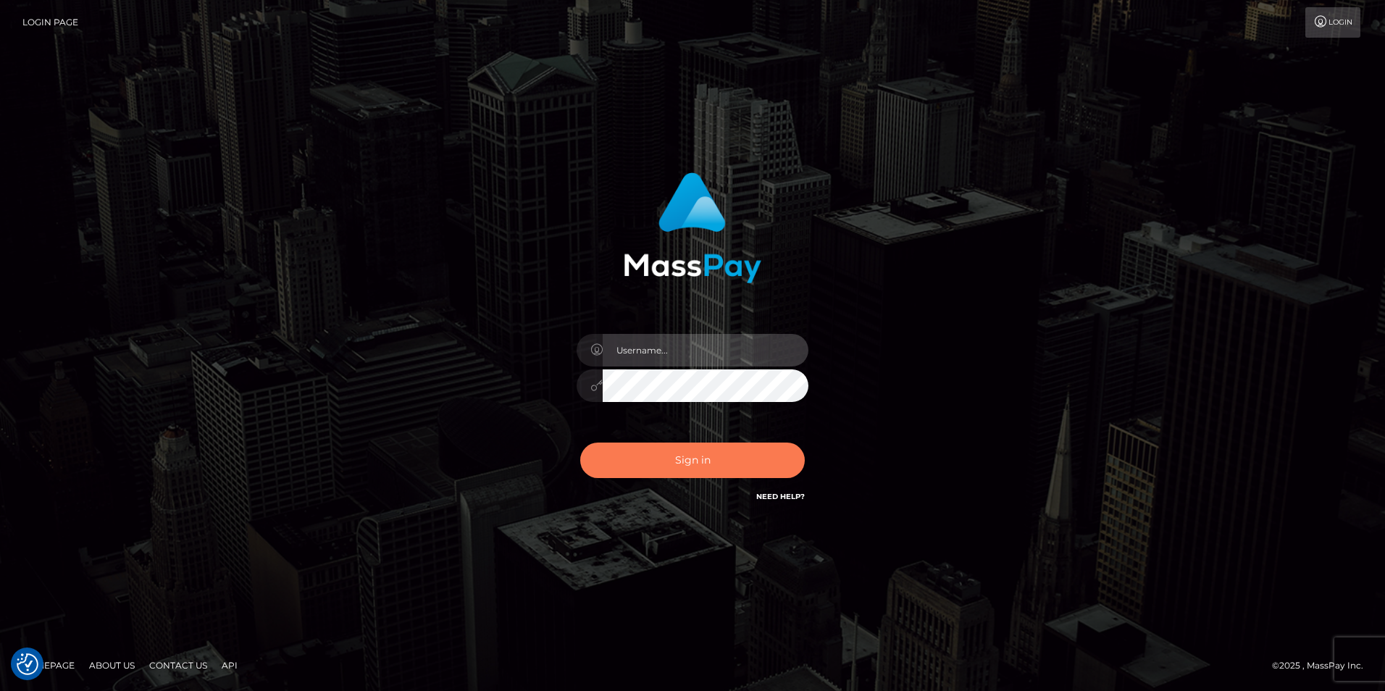
type input "Simone Hayward"
click at [693, 458] on button "Sign in" at bounding box center [692, 460] width 225 height 35
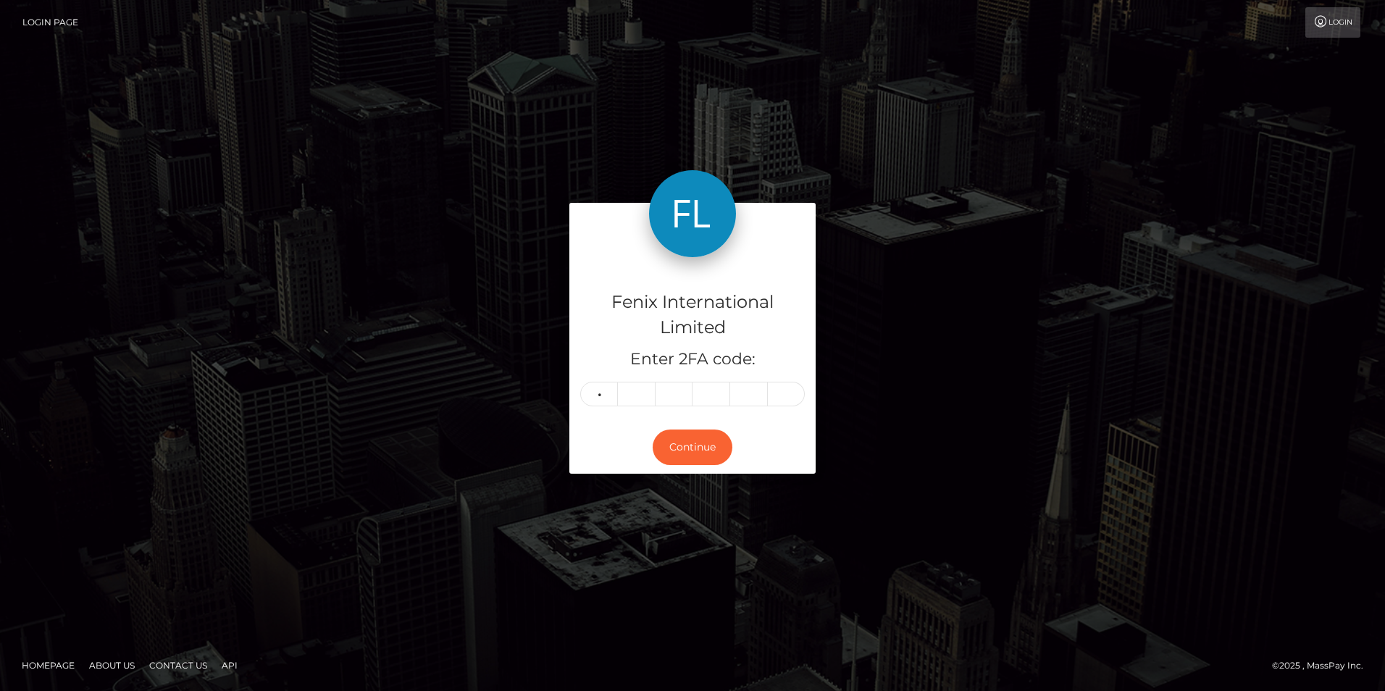
type input "2"
type input "0"
type input "9"
type input "3"
type input "4"
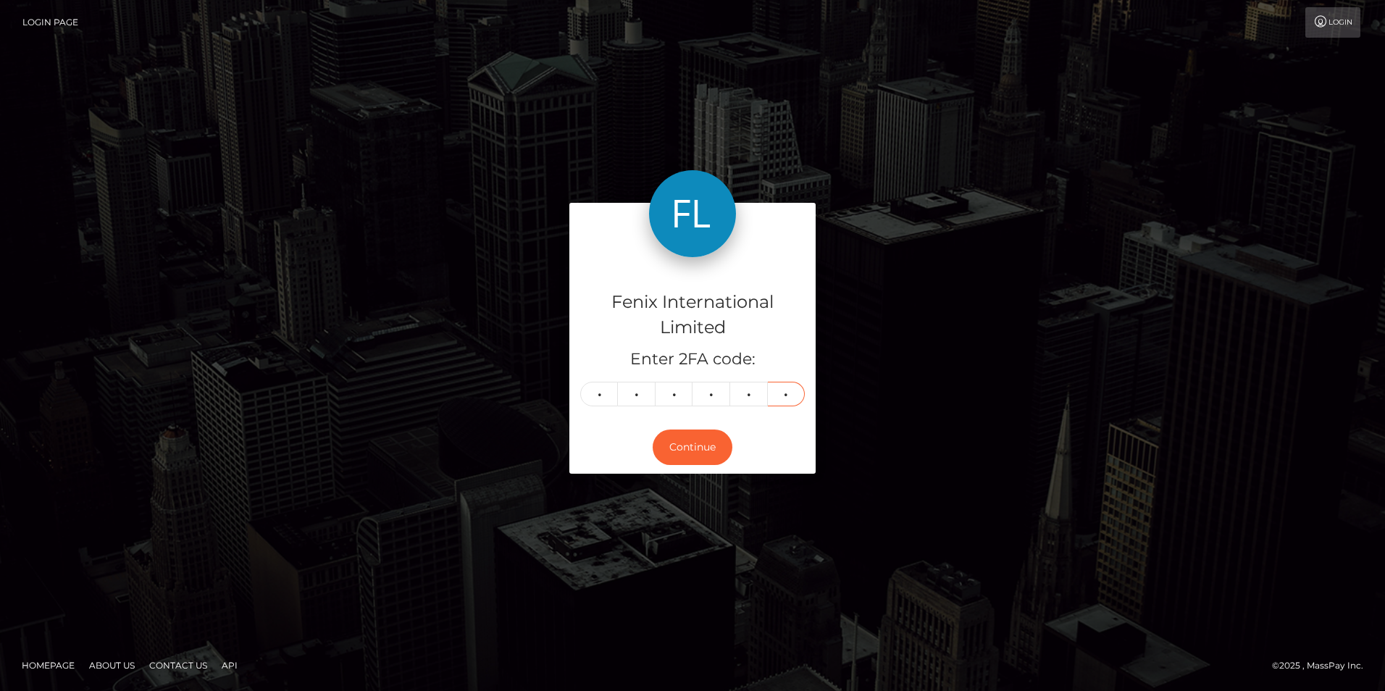
type input "6"
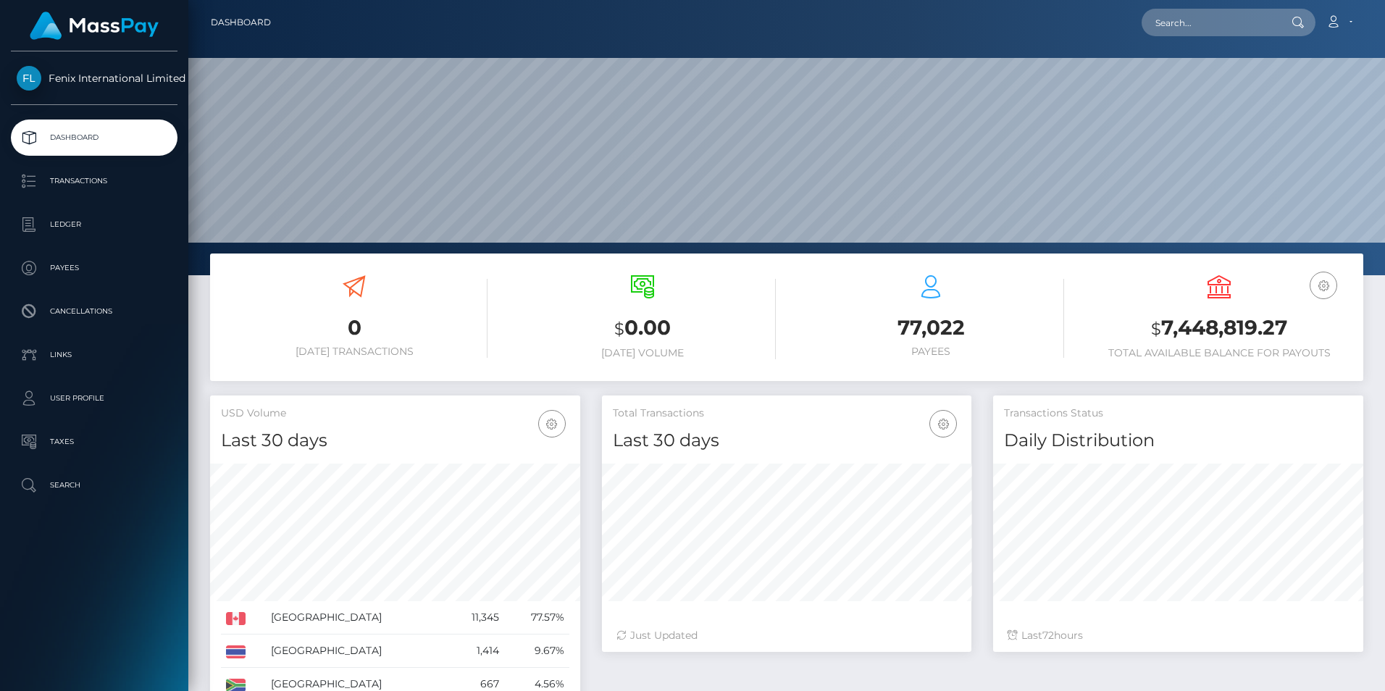
scroll to position [257, 369]
drag, startPoint x: 93, startPoint y: 235, endPoint x: 141, endPoint y: 235, distance: 47.8
click at [93, 235] on p "Ledger" at bounding box center [94, 225] width 155 height 22
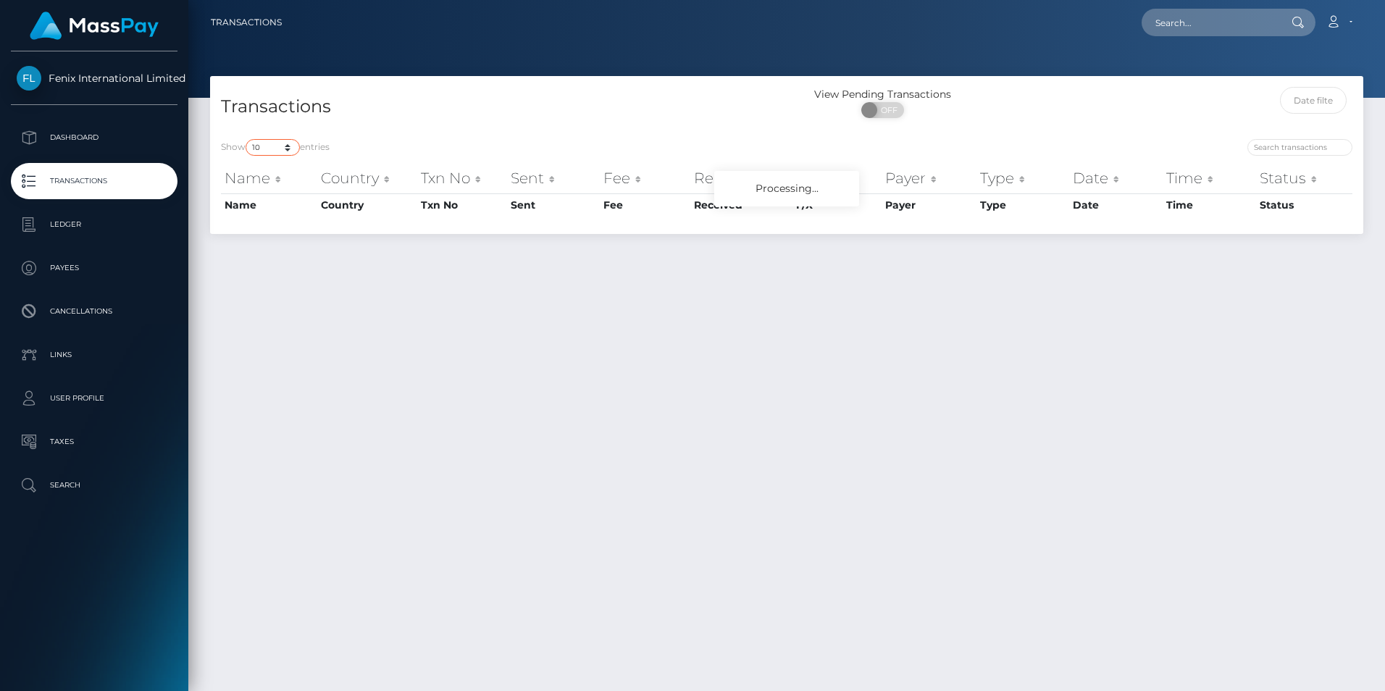
click at [263, 151] on select "10 25 50 100 250 500 1,000 3,500" at bounding box center [273, 147] width 54 height 17
select select "3500"
click at [247, 139] on select "10 25 50 100 250 500 1,000 3,500" at bounding box center [273, 147] width 54 height 17
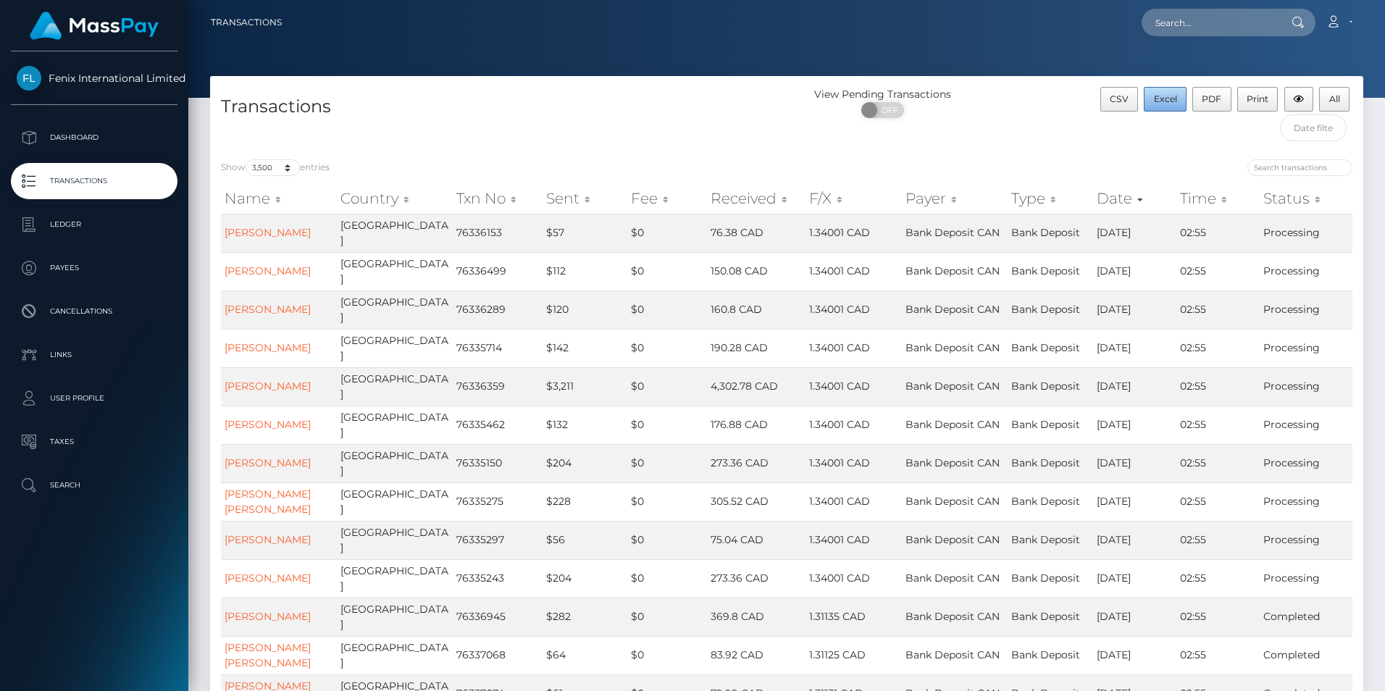
click at [1158, 105] on button "Excel" at bounding box center [1165, 99] width 43 height 25
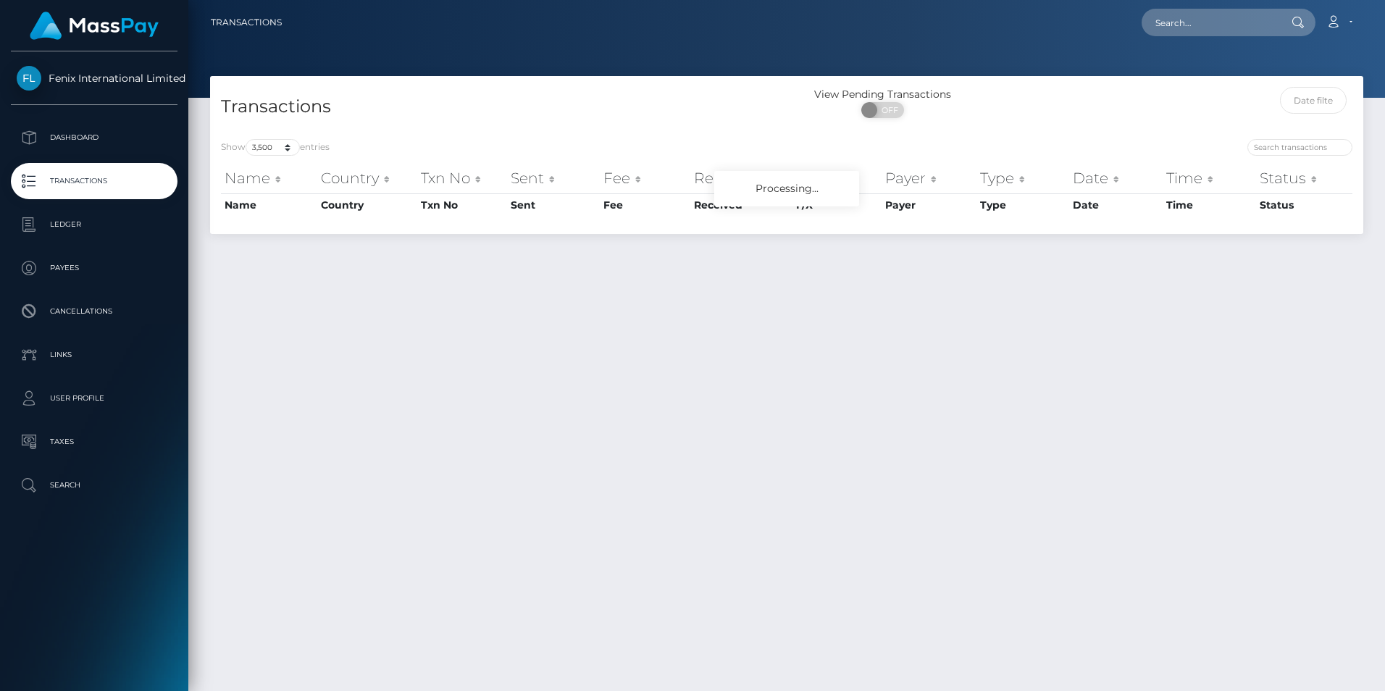
select select "3500"
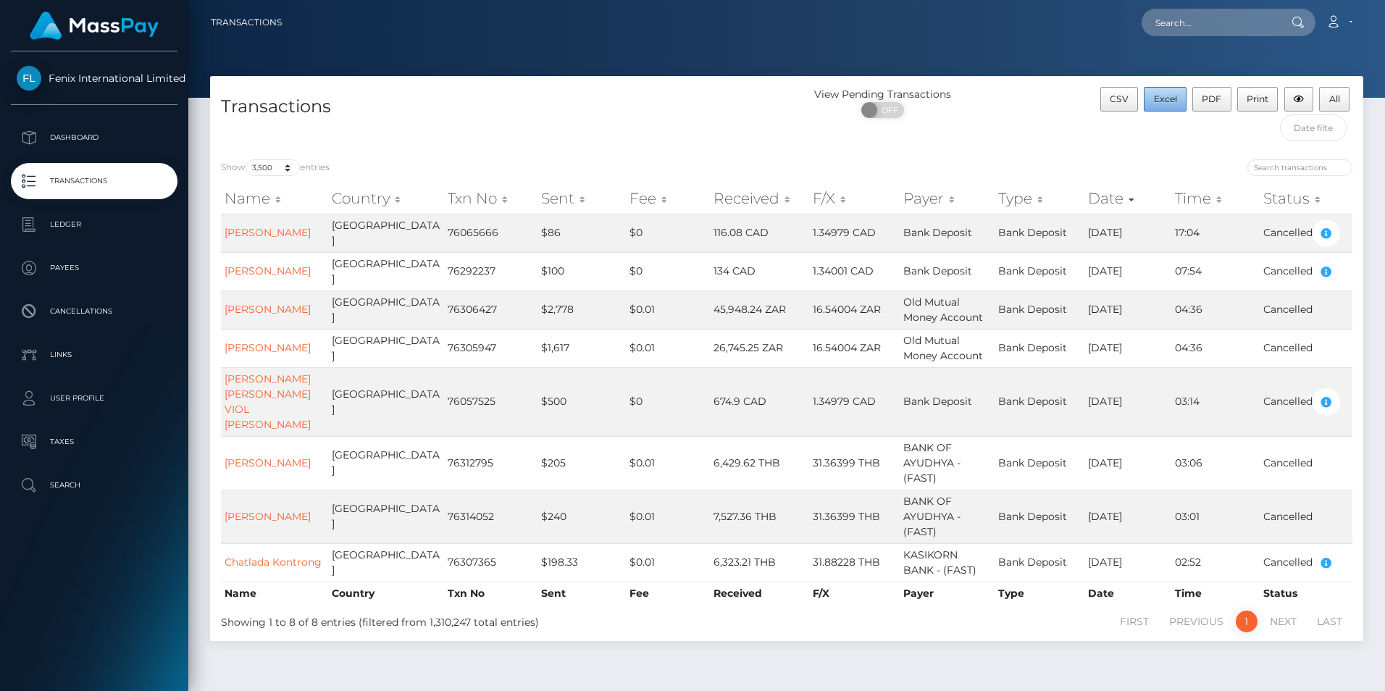
drag, startPoint x: 1168, startPoint y: 106, endPoint x: 1245, endPoint y: 123, distance: 78.7
click at [1168, 105] on button "Excel" at bounding box center [1165, 99] width 43 height 25
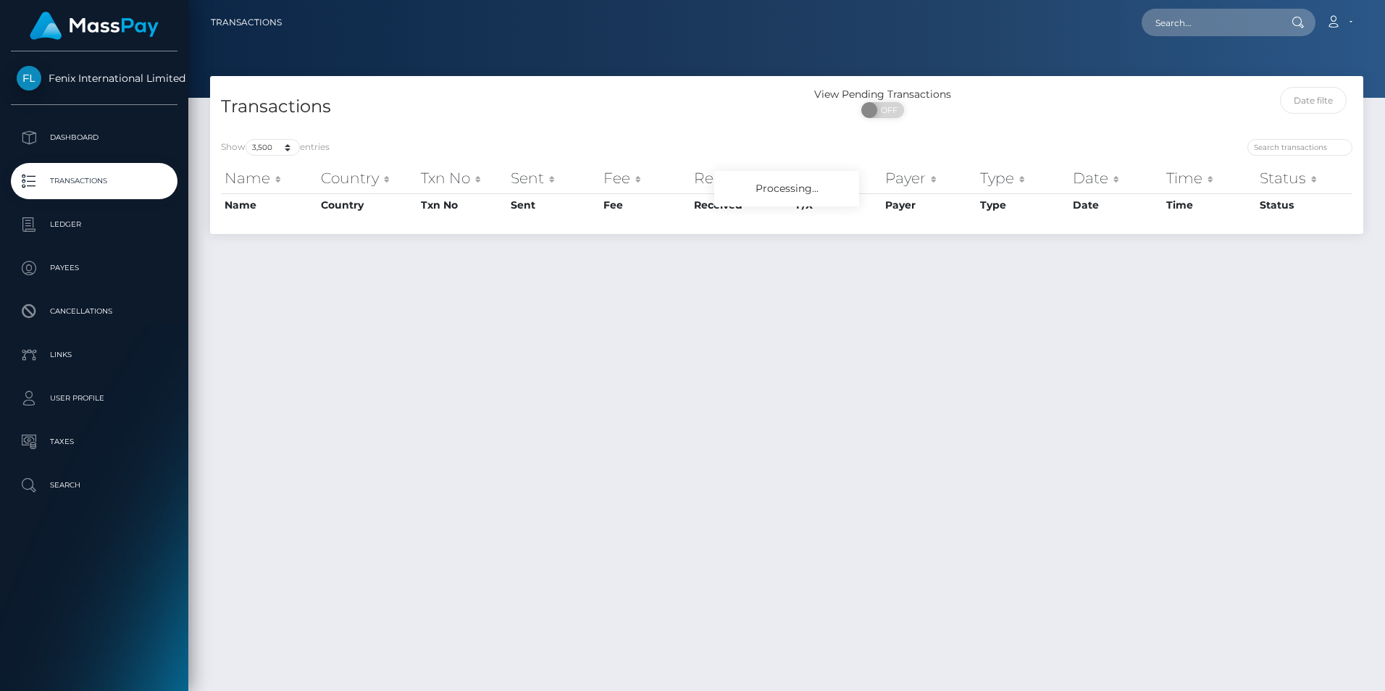
select select "3500"
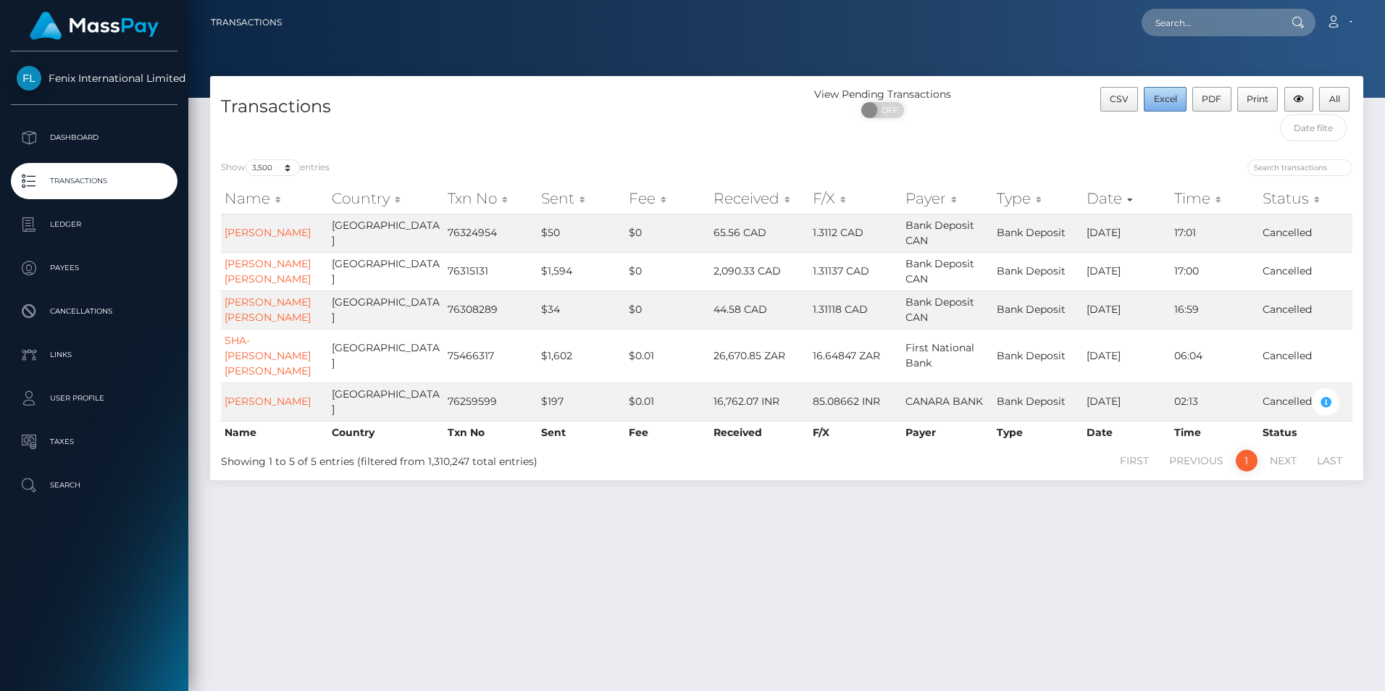
click at [1160, 102] on span "Excel" at bounding box center [1165, 98] width 23 height 11
